Goal: Task Accomplishment & Management: Complete application form

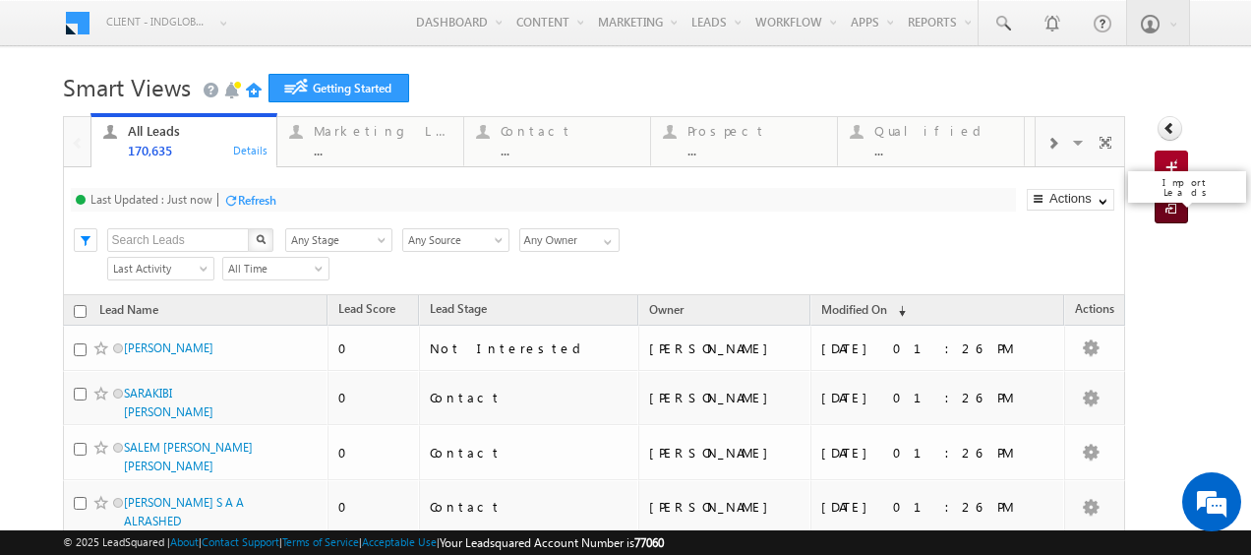
click at [1166, 206] on span at bounding box center [1175, 210] width 19 height 20
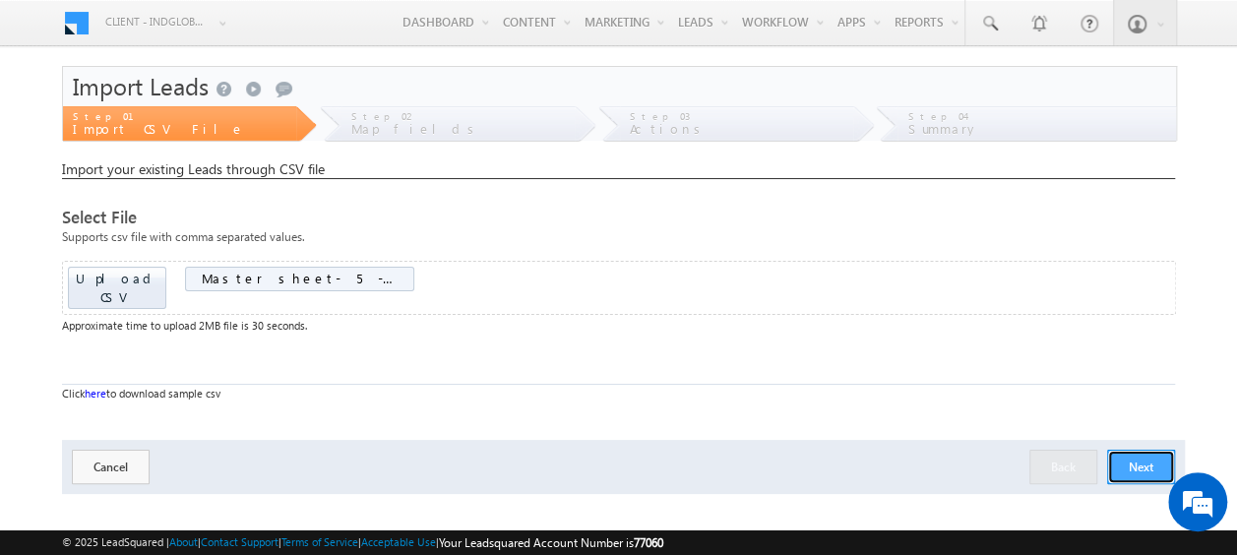
click at [1149, 450] on button "Next" at bounding box center [1141, 467] width 68 height 34
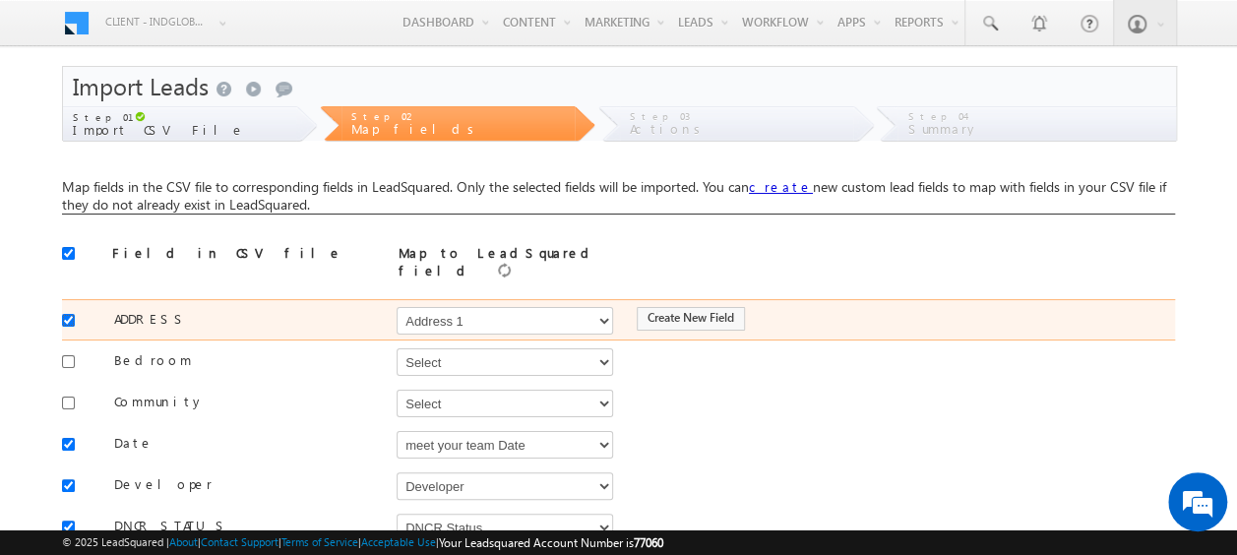
click at [65, 314] on input "checkbox" at bounding box center [68, 320] width 13 height 13
checkbox input "false"
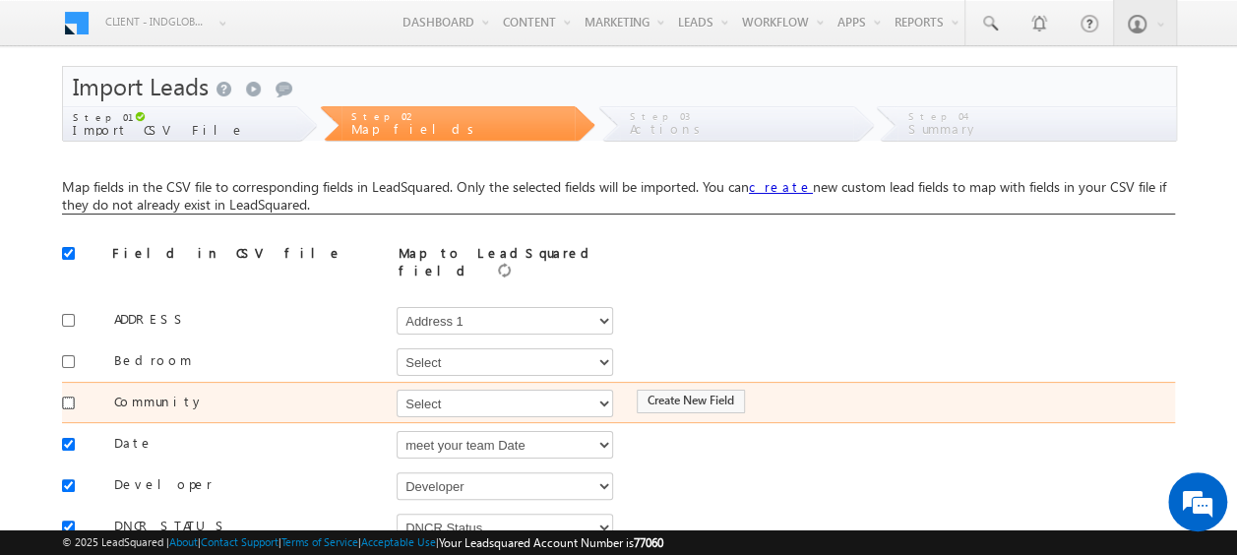
click at [63, 396] on input "checkbox" at bounding box center [68, 402] width 13 height 13
checkbox input "true"
click at [403, 399] on select "Select Select Address 1 Address 2 Budget Building Name Buyer Persona Campaign N…" at bounding box center [504, 404] width 216 height 28
select select "mx_Master_Project"
click at [396, 390] on select "Select Select Address 1 Address 2 Budget Building Name Buyer Persona Campaign N…" at bounding box center [504, 404] width 216 height 28
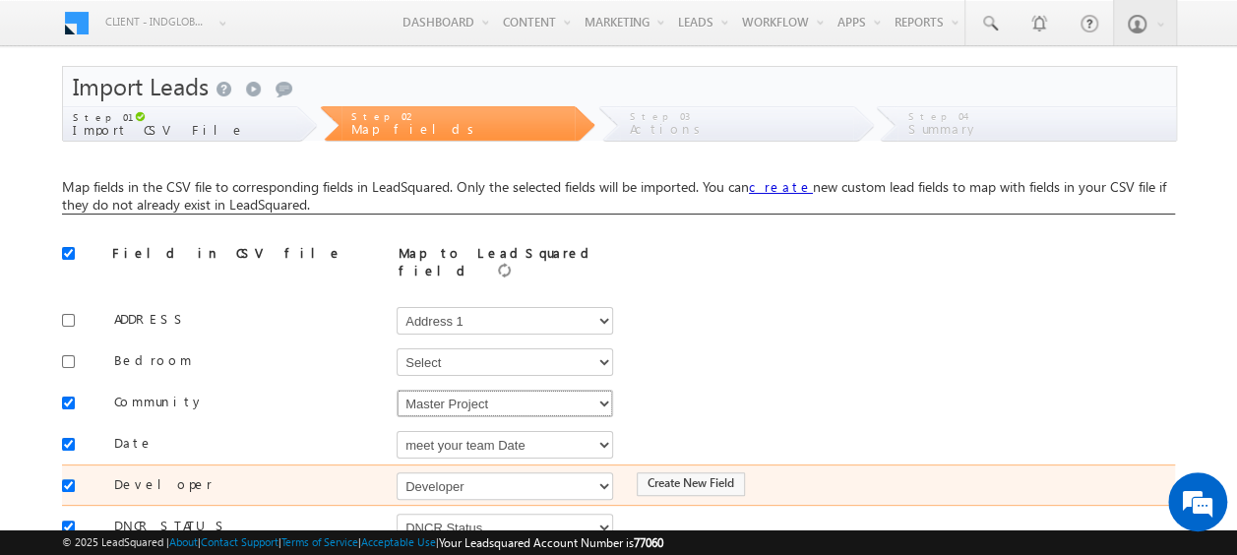
scroll to position [98, 0]
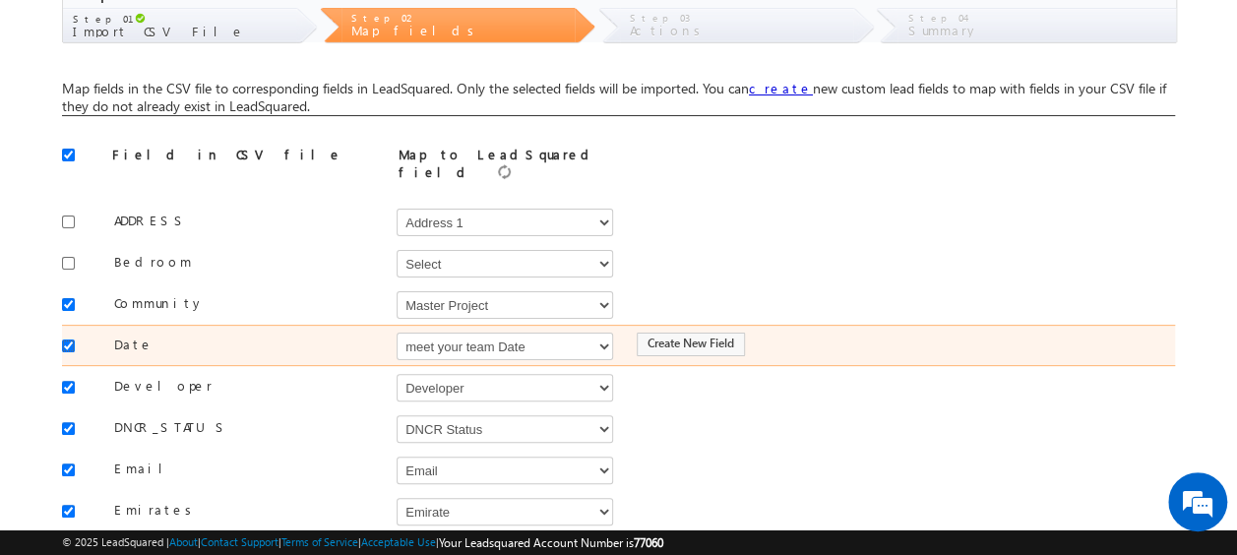
click at [68, 339] on input "checkbox" at bounding box center [68, 345] width 13 height 13
checkbox input "false"
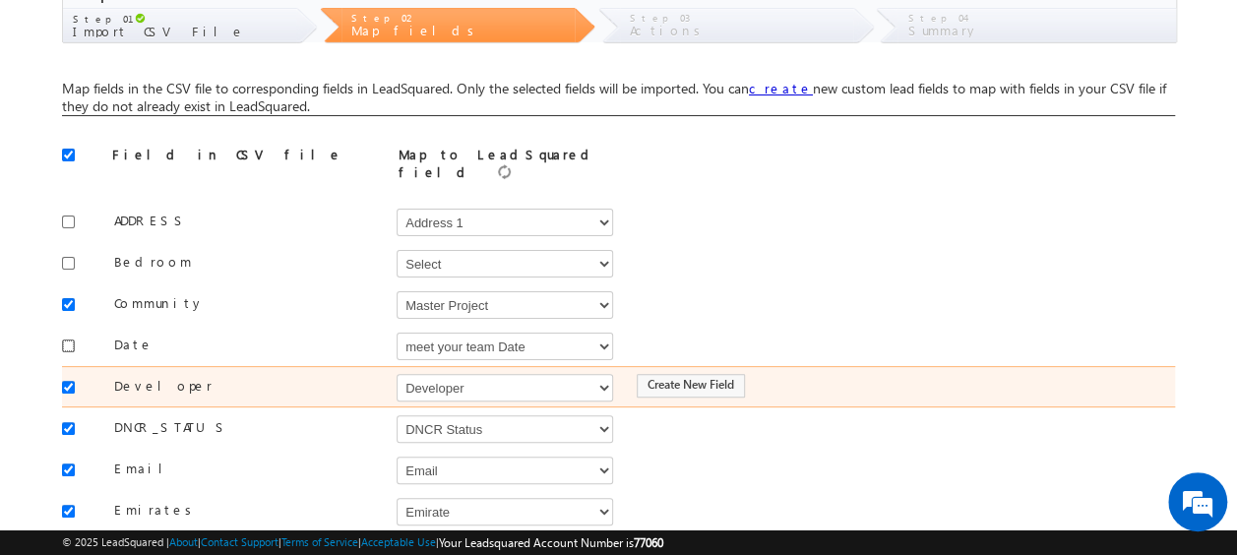
scroll to position [197, 0]
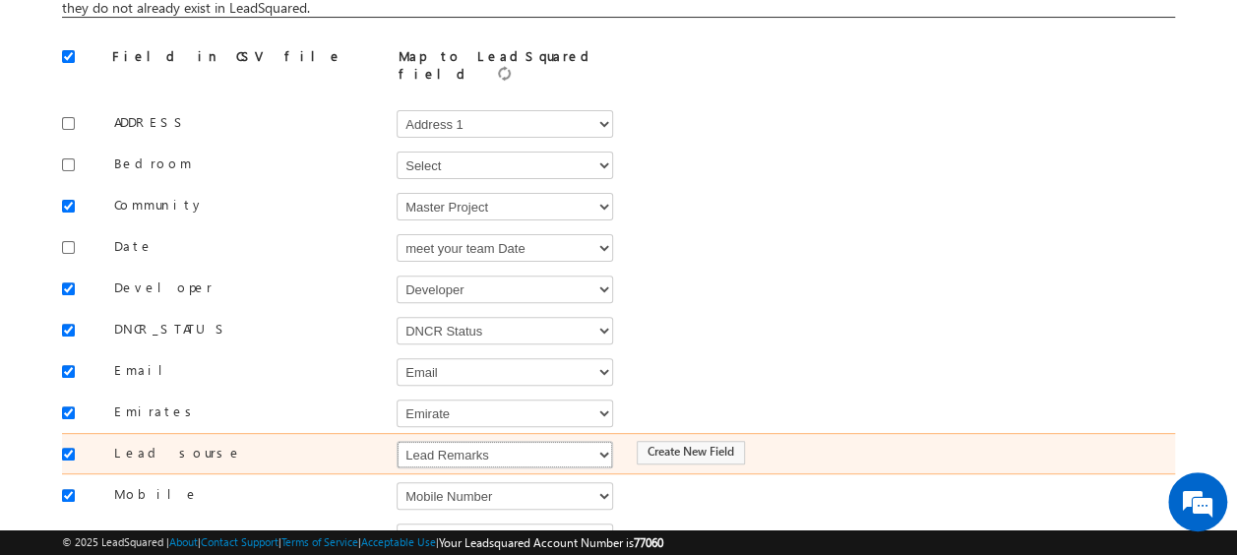
click at [456, 441] on select "Select Select Address 1 Address 2 Budget Building Name Buyer Persona Campaign N…" at bounding box center [504, 455] width 216 height 28
select select "Source"
click at [396, 441] on select "Select Select Address 1 Address 2 Budget Building Name Buyer Persona Campaign N…" at bounding box center [504, 455] width 216 height 28
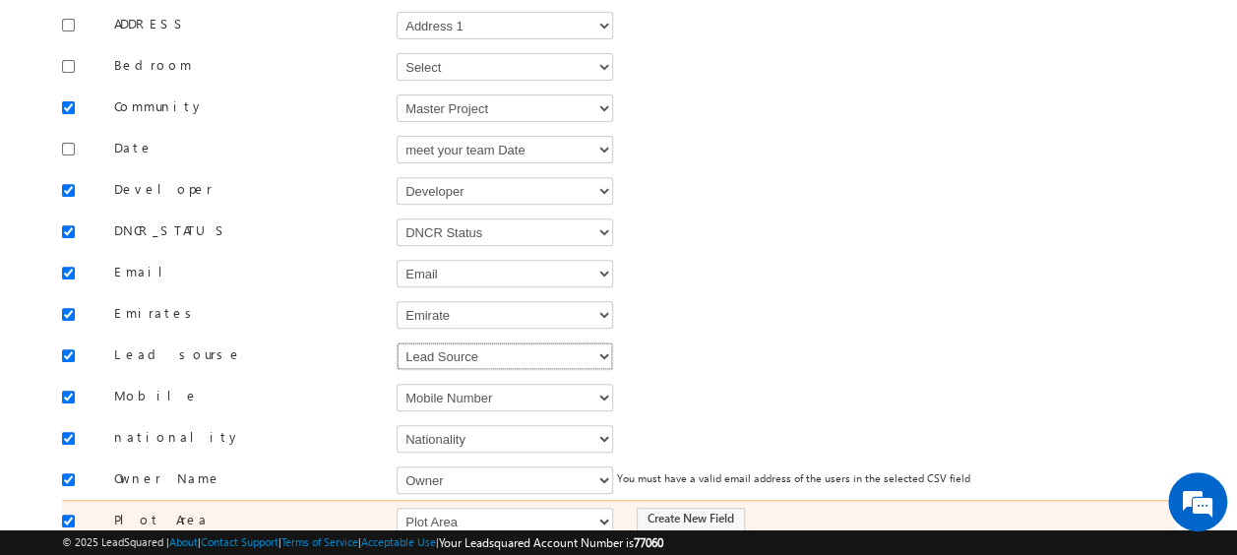
scroll to position [394, 0]
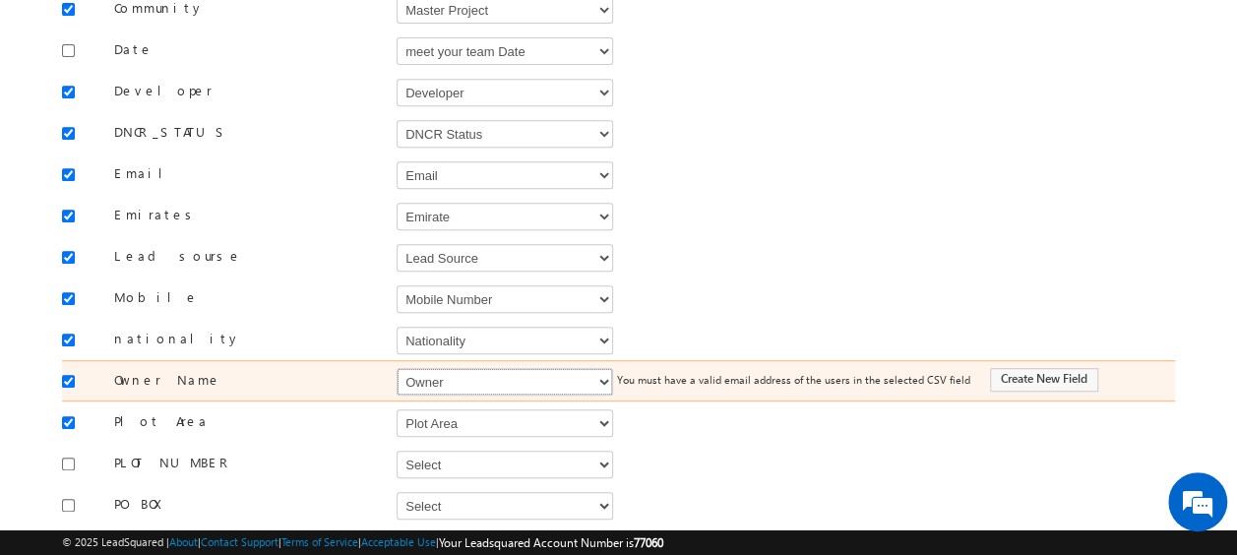
click at [451, 376] on select "Select Select Address 1 Address 2 Budget Building Name Buyer Persona Campaign N…" at bounding box center [504, 382] width 216 height 28
select select "FirstName"
click at [396, 368] on select "Select Select Address 1 Address 2 Budget Building Name Buyer Persona Campaign N…" at bounding box center [504, 382] width 216 height 28
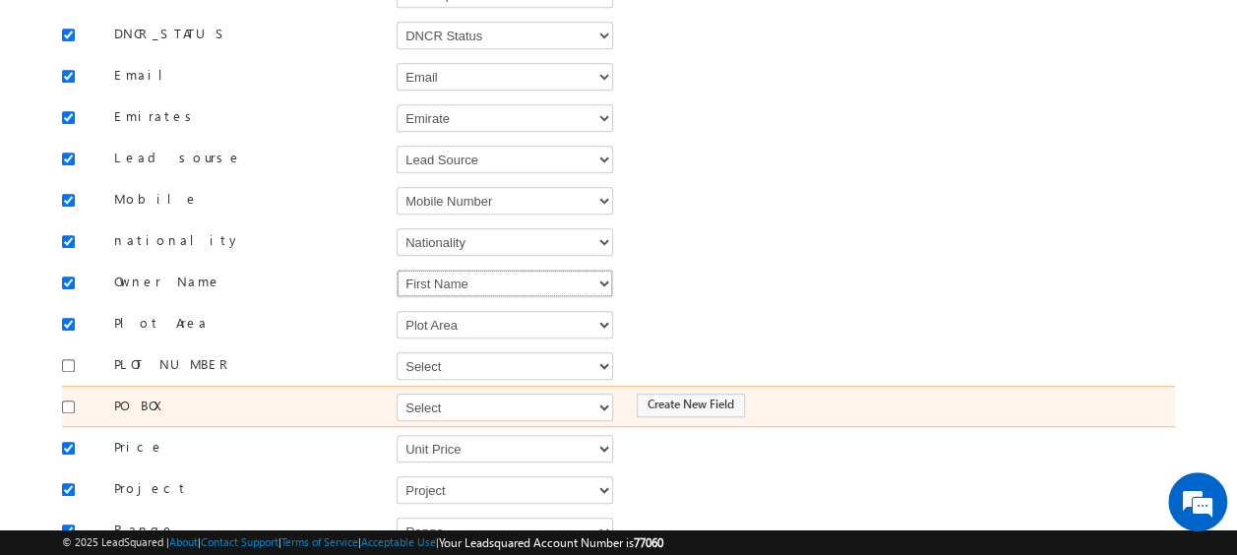
scroll to position [590, 0]
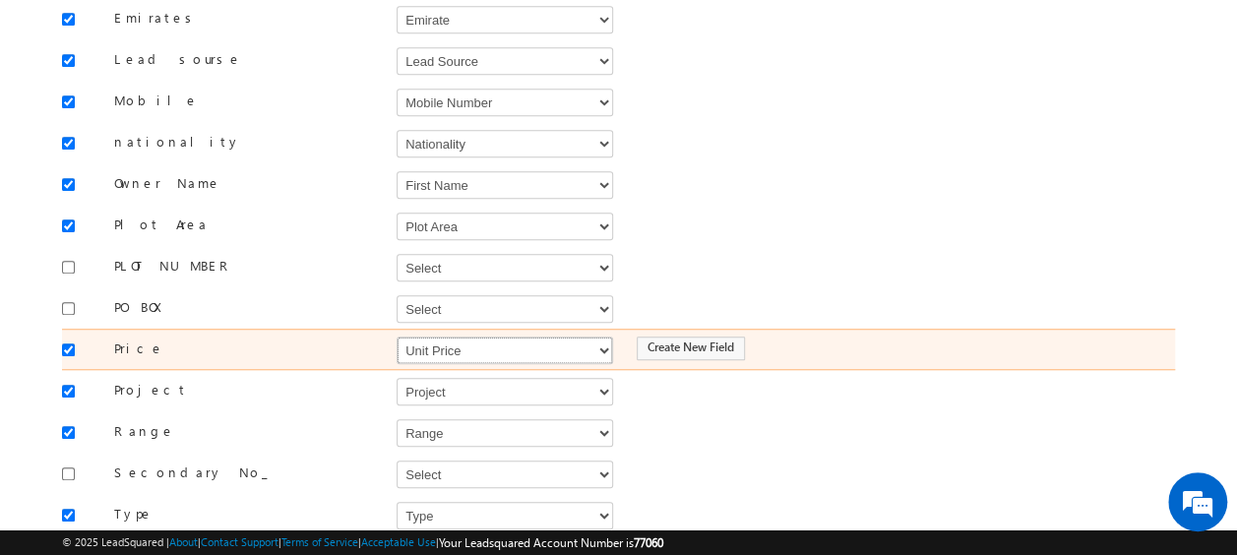
click at [461, 336] on select "Select Select Address 1 Address 2 Budget Building Name Buyer Persona Campaign N…" at bounding box center [504, 350] width 216 height 28
select select "mx_Unit_No"
click at [396, 336] on select "Select Select Address 1 Address 2 Budget Building Name Buyer Persona Campaign N…" at bounding box center [504, 350] width 216 height 28
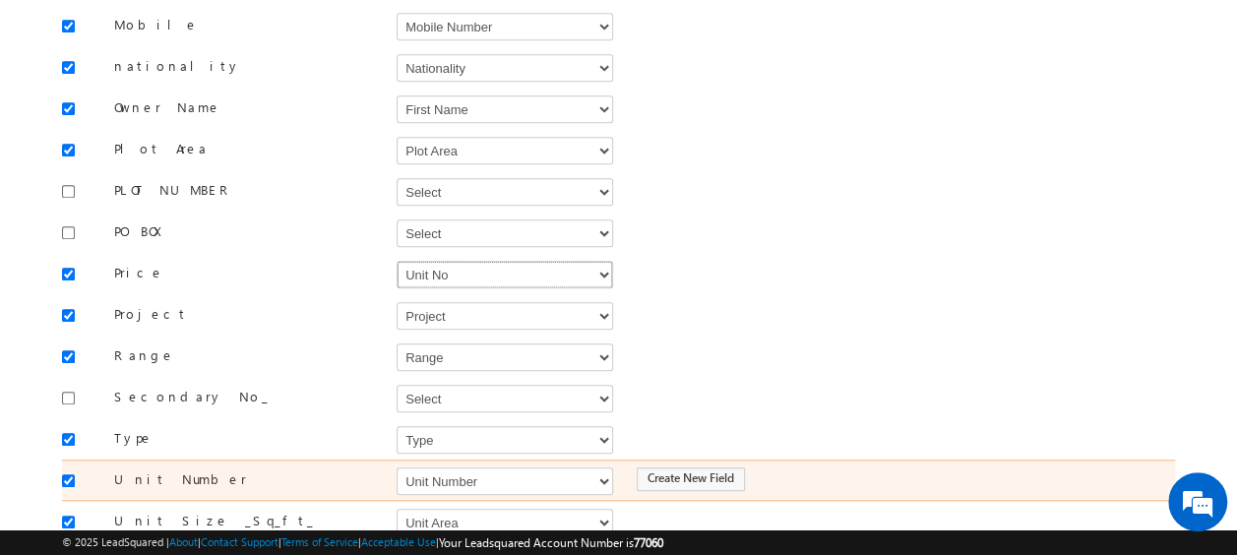
scroll to position [863, 0]
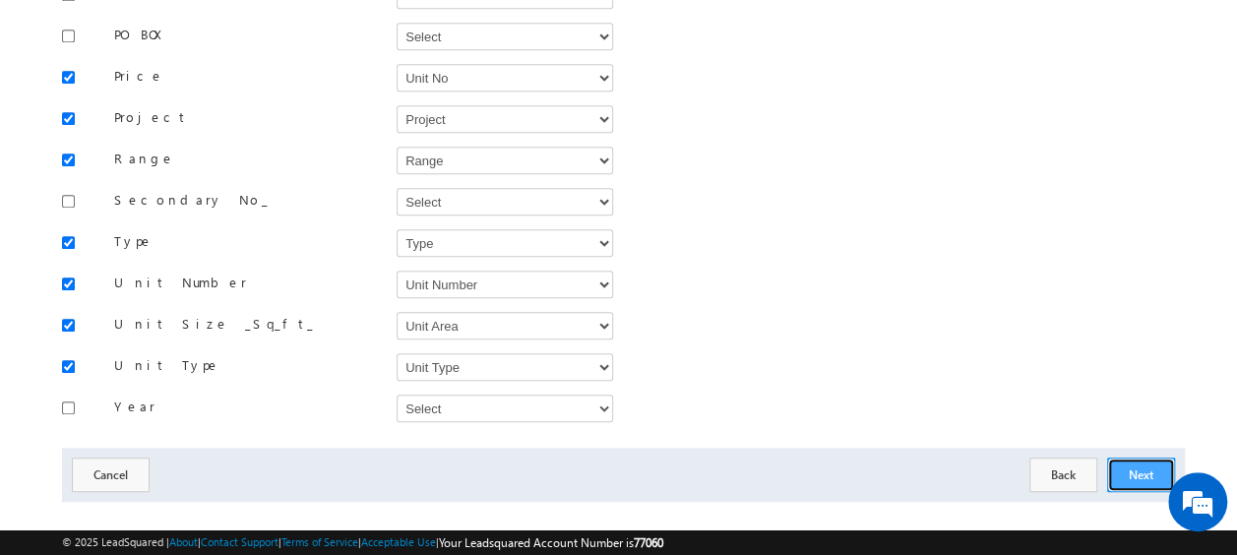
click at [1154, 457] on button "Next" at bounding box center [1141, 474] width 68 height 34
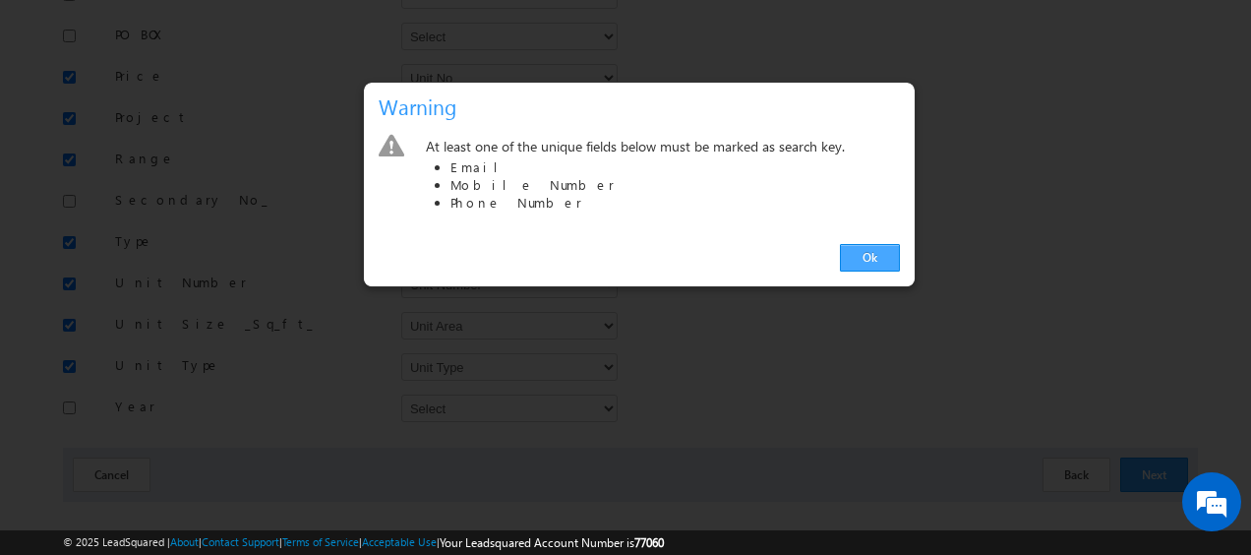
click at [862, 260] on link "Ok" at bounding box center [870, 258] width 60 height 28
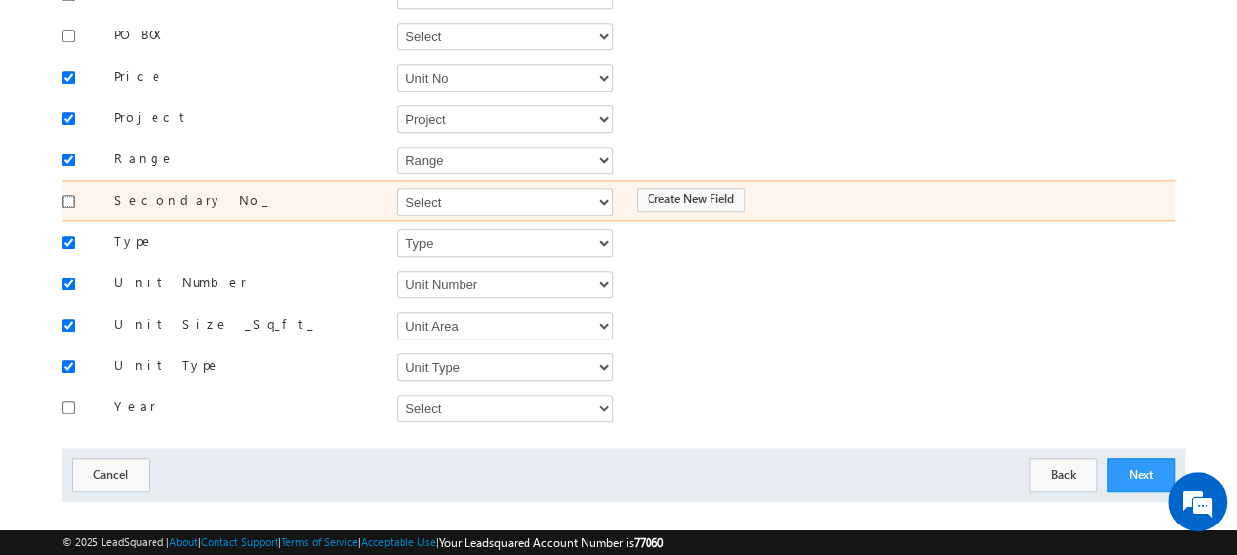
click at [72, 195] on input "checkbox" at bounding box center [68, 201] width 13 height 13
checkbox input "true"
click at [421, 188] on select "Select Select Address 1 Address 2 Budget Building Name Buyer Persona Campaign N…" at bounding box center [504, 202] width 216 height 28
select select "Mobile"
click at [396, 188] on select "Select Select Address 1 Address 2 Budget Building Name Buyer Persona Campaign N…" at bounding box center [504, 202] width 216 height 28
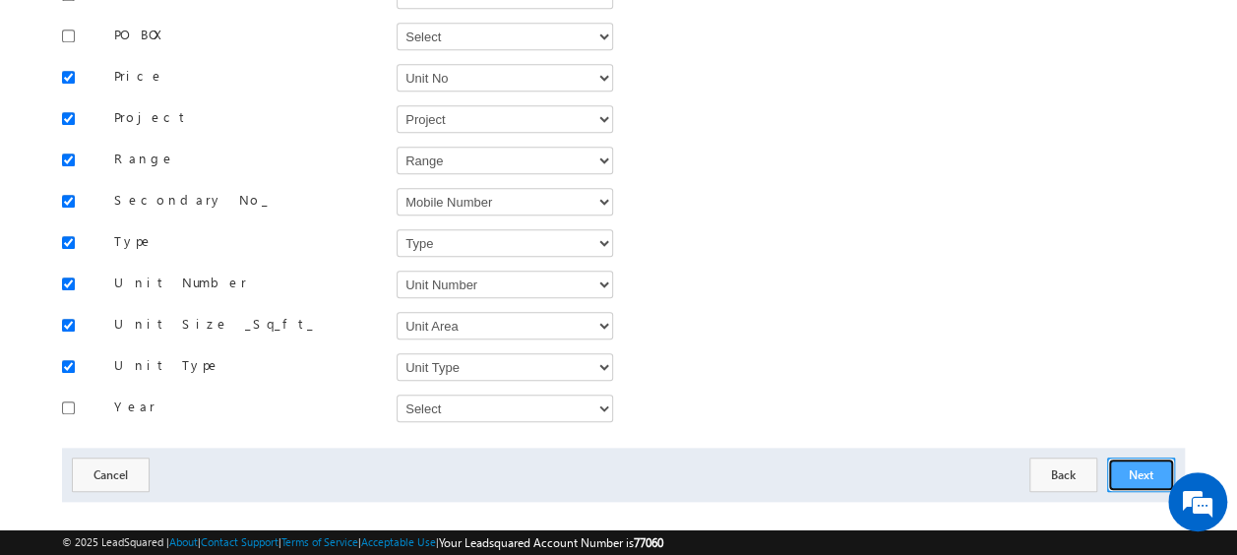
click at [1141, 457] on button "Next" at bounding box center [1141, 474] width 68 height 34
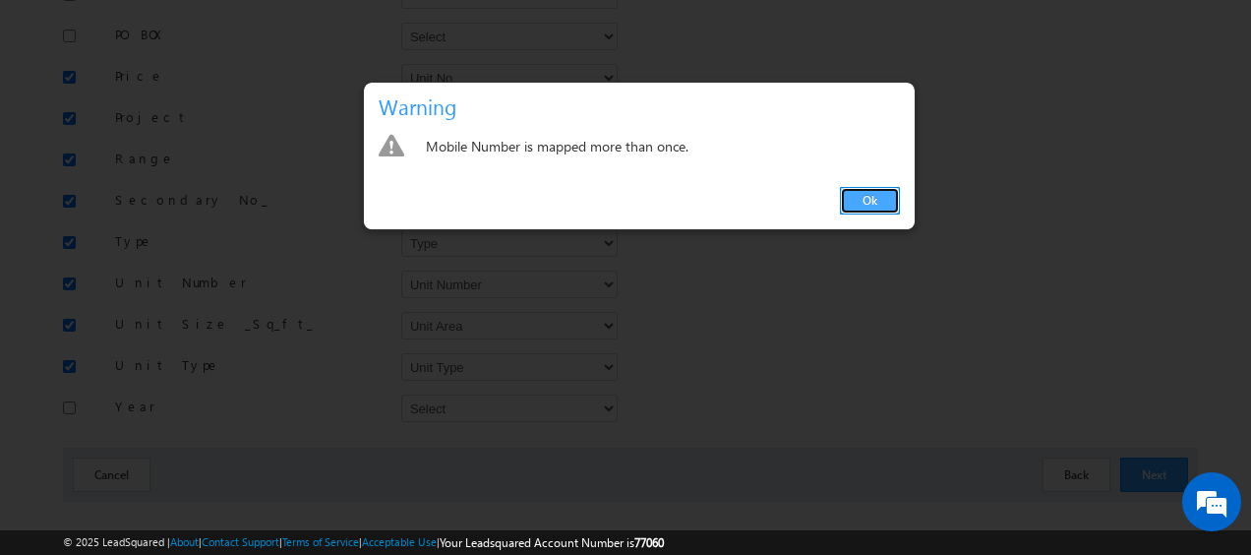
click at [857, 201] on link "Ok" at bounding box center [870, 201] width 60 height 28
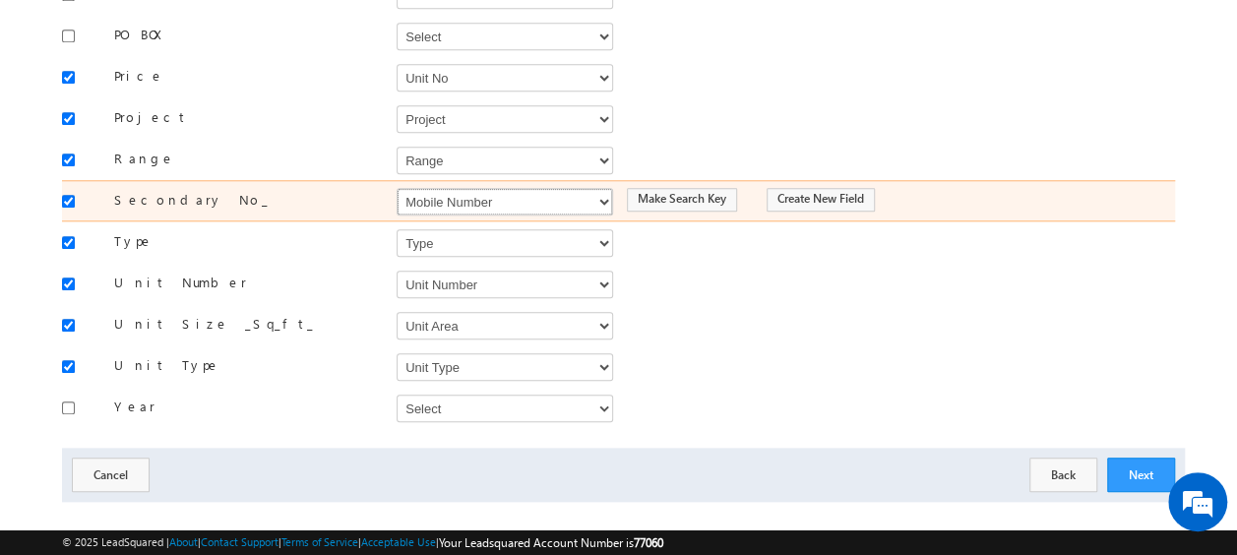
click at [456, 188] on select "Select Select Address 1 Address 2 Budget Building Name Buyer Persona Campaign N…" at bounding box center [504, 202] width 216 height 28
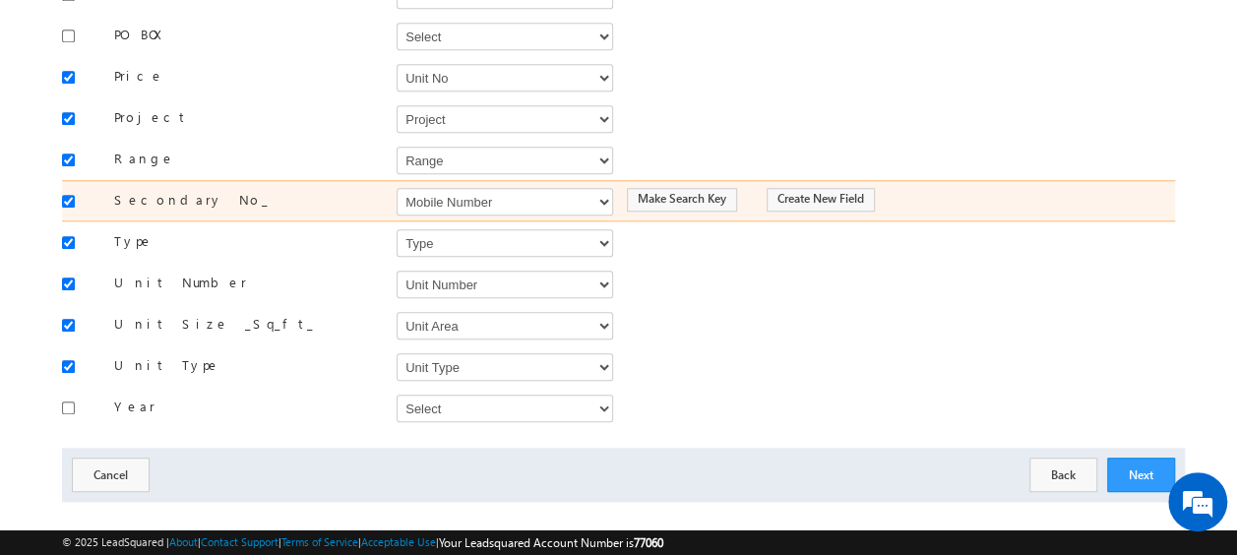
click at [67, 195] on input "checkbox" at bounding box center [68, 201] width 13 height 13
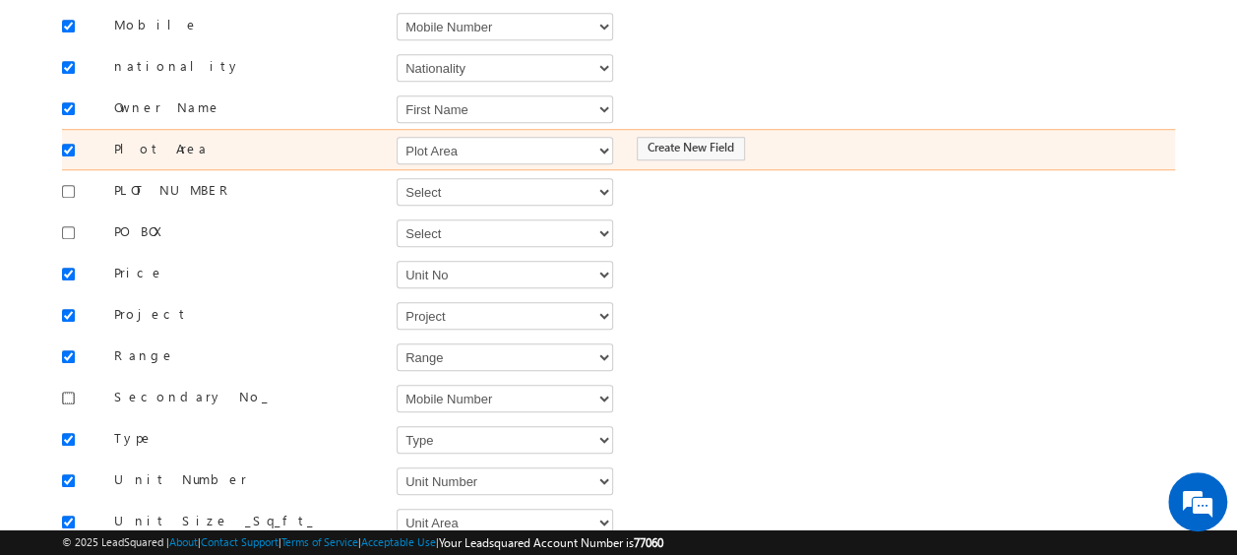
scroll to position [764, 0]
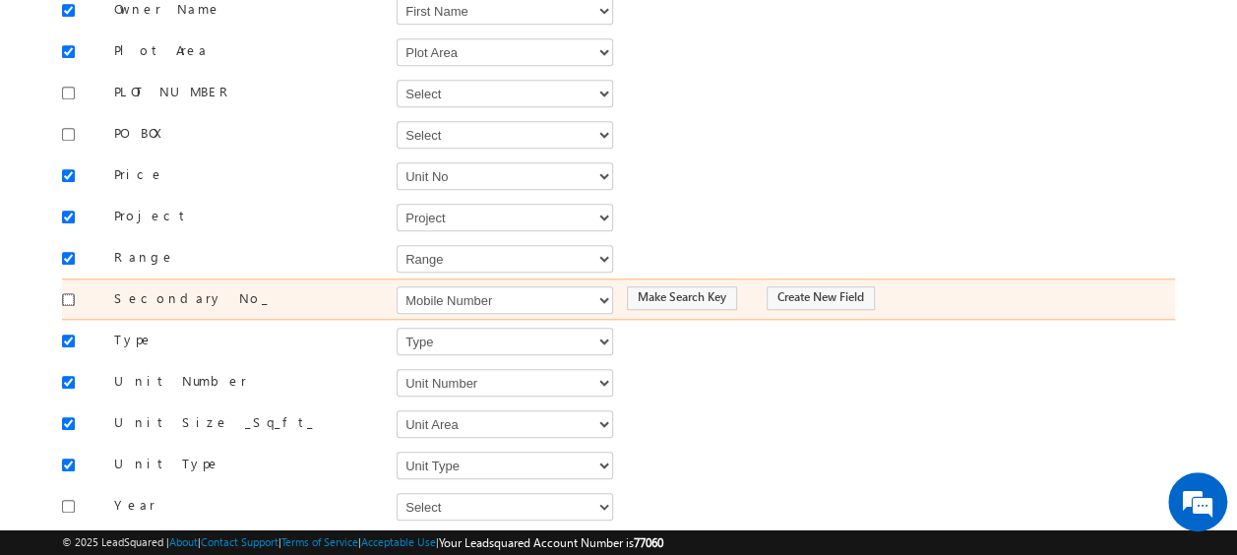
click at [67, 293] on input "checkbox" at bounding box center [68, 299] width 13 height 13
checkbox input "true"
click at [456, 286] on select "Select Select Address 1 Address 2 Budget Building Name Buyer Persona Campaign N…" at bounding box center [504, 300] width 216 height 28
select select "Phone"
click at [396, 286] on select "Select Select Address 1 Address 2 Budget Building Name Buyer Persona Campaign N…" at bounding box center [504, 300] width 216 height 28
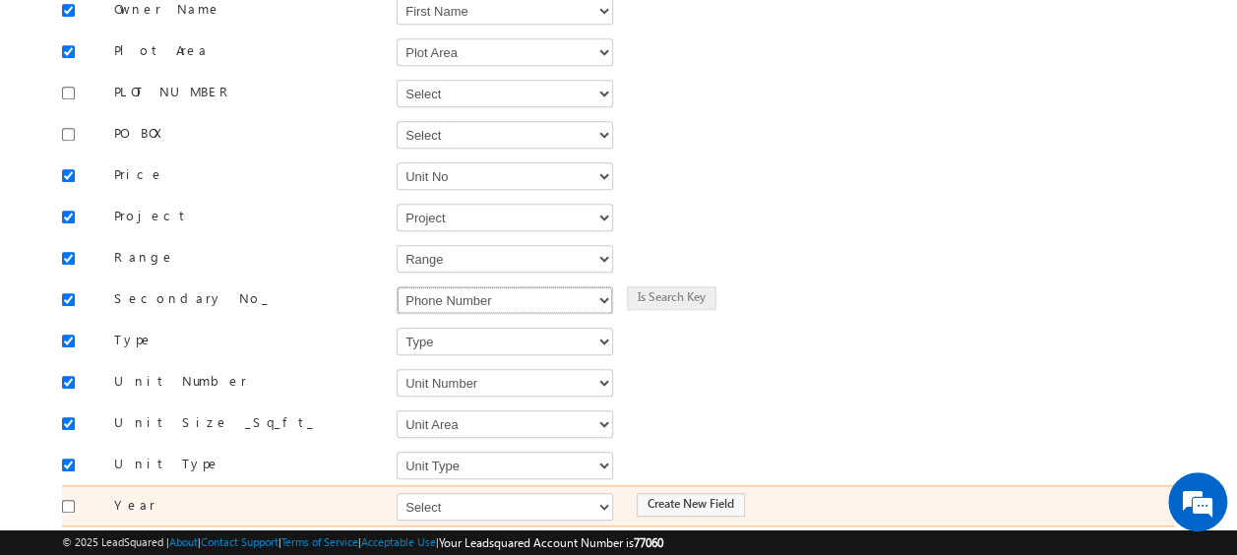
scroll to position [863, 0]
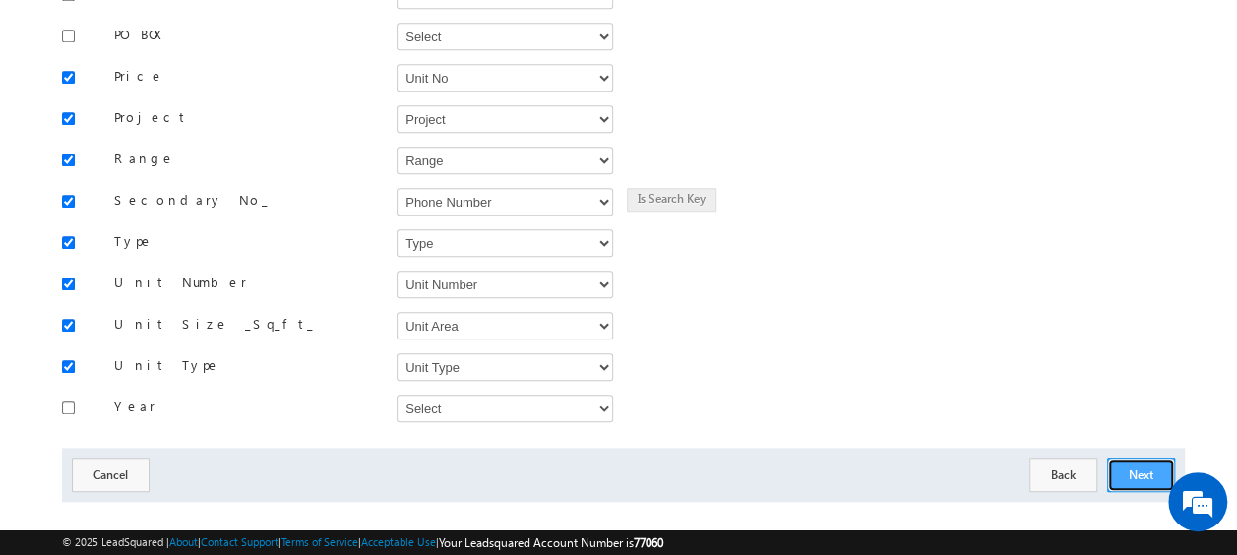
click at [1119, 457] on button "Next" at bounding box center [1141, 474] width 68 height 34
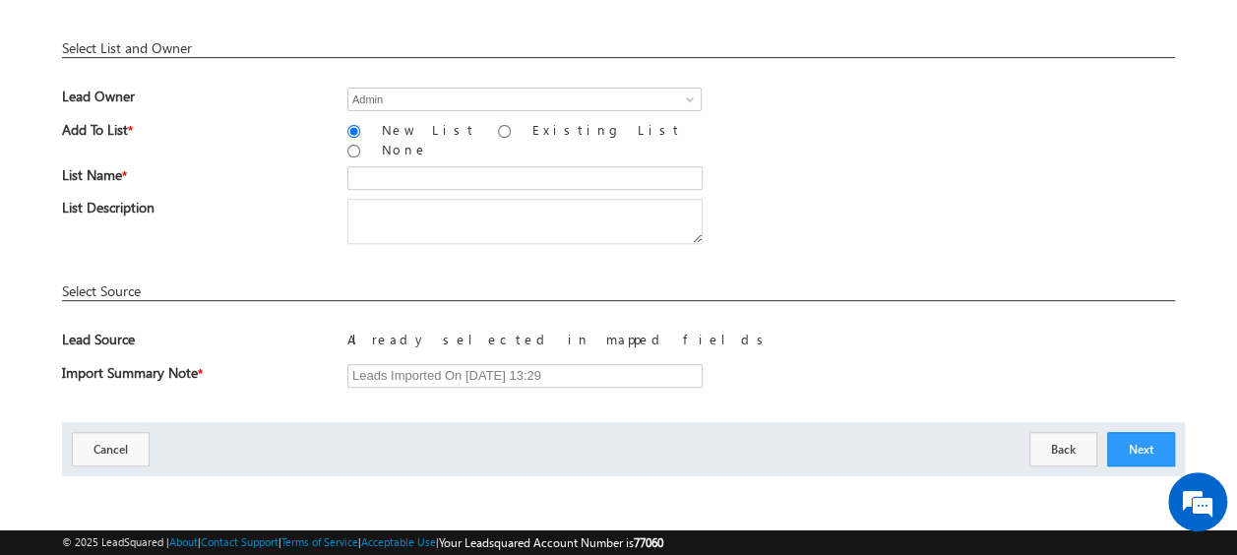
scroll to position [289, 0]
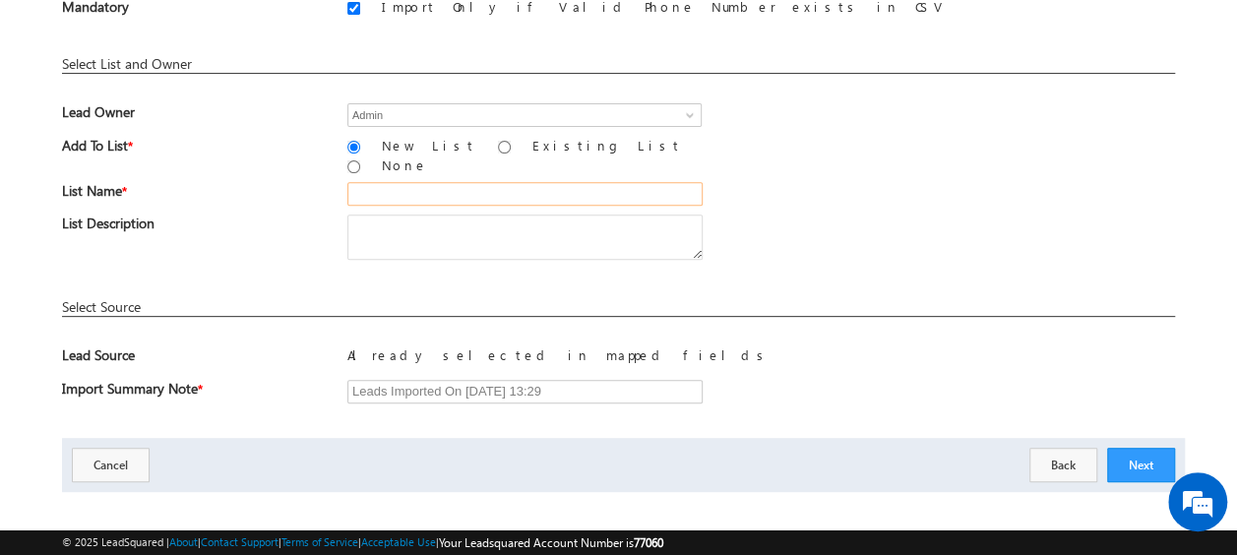
click at [435, 185] on input "text" at bounding box center [524, 194] width 355 height 24
type input "19_Aug_2025_MS_03_04"
click at [500, 187] on input "19_Aug_2025_MS_03_04" at bounding box center [524, 194] width 355 height 24
drag, startPoint x: 552, startPoint y: 179, endPoint x: 318, endPoint y: 174, distance: 234.2
click at [318, 182] on div "List Name * 19_Aug_2025_MS_03_04" at bounding box center [618, 198] width 1113 height 32
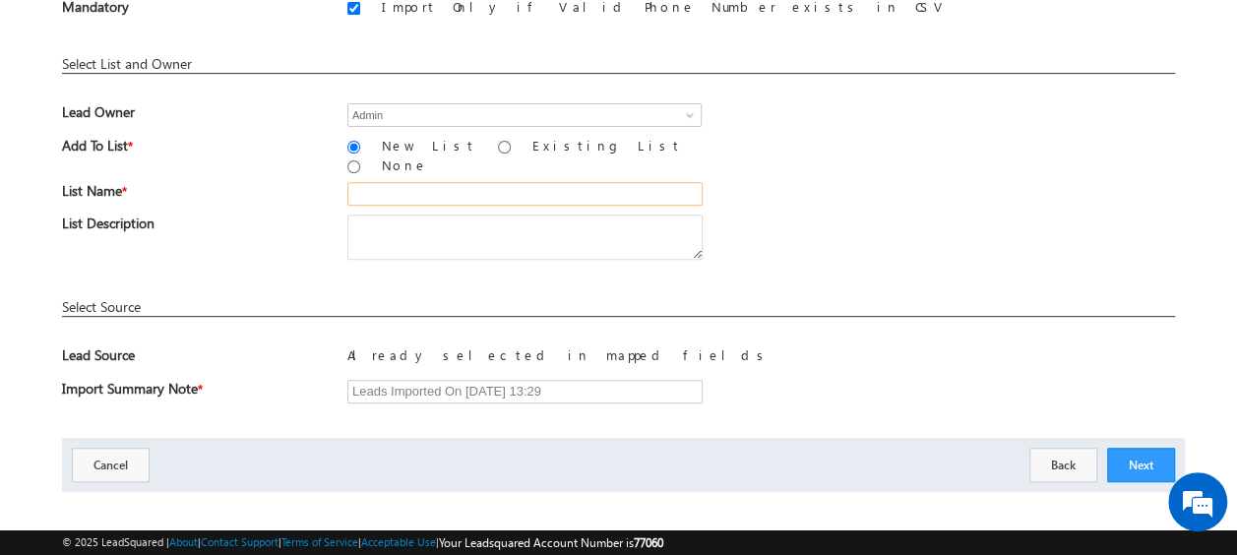
click at [431, 188] on input "text" at bounding box center [524, 194] width 355 height 24
click at [498, 187] on input "19_Aug_2025_MS_03" at bounding box center [524, 194] width 355 height 24
type input "19_Aug_2025_MS_04"
click at [1135, 448] on button "Next" at bounding box center [1141, 465] width 68 height 34
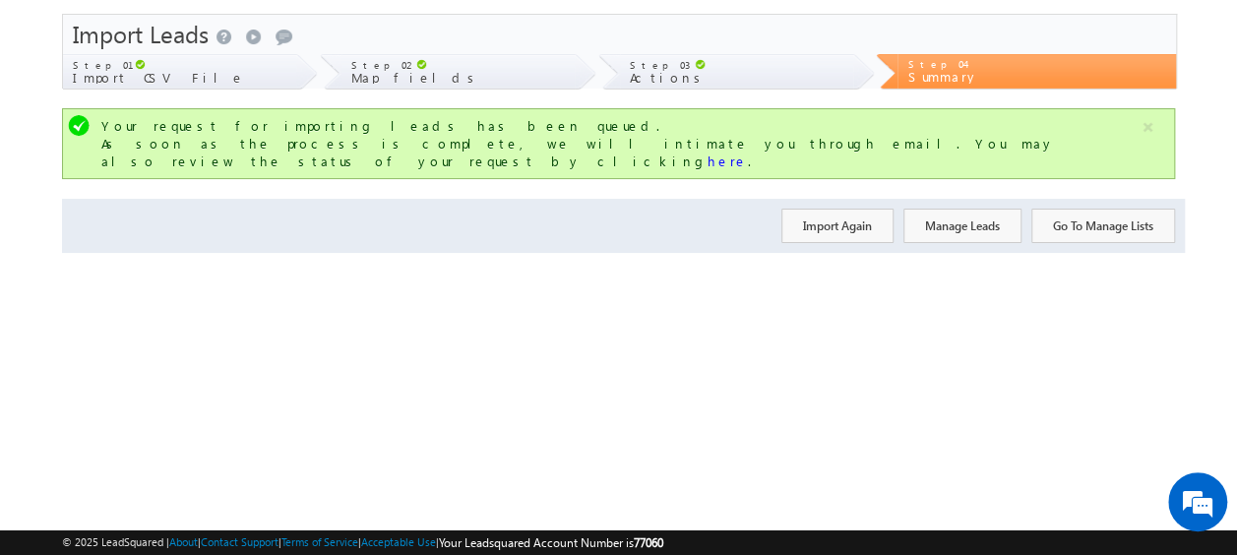
scroll to position [0, 0]
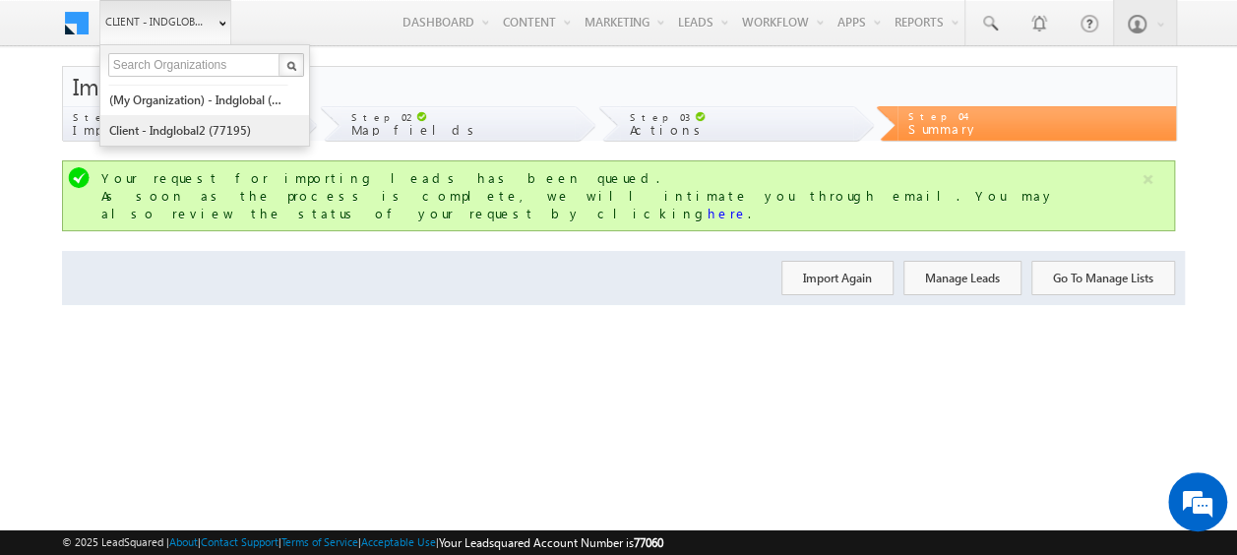
click at [194, 134] on link "Client - indglobal2 (77195)" at bounding box center [198, 130] width 180 height 30
